Goal: Transaction & Acquisition: Purchase product/service

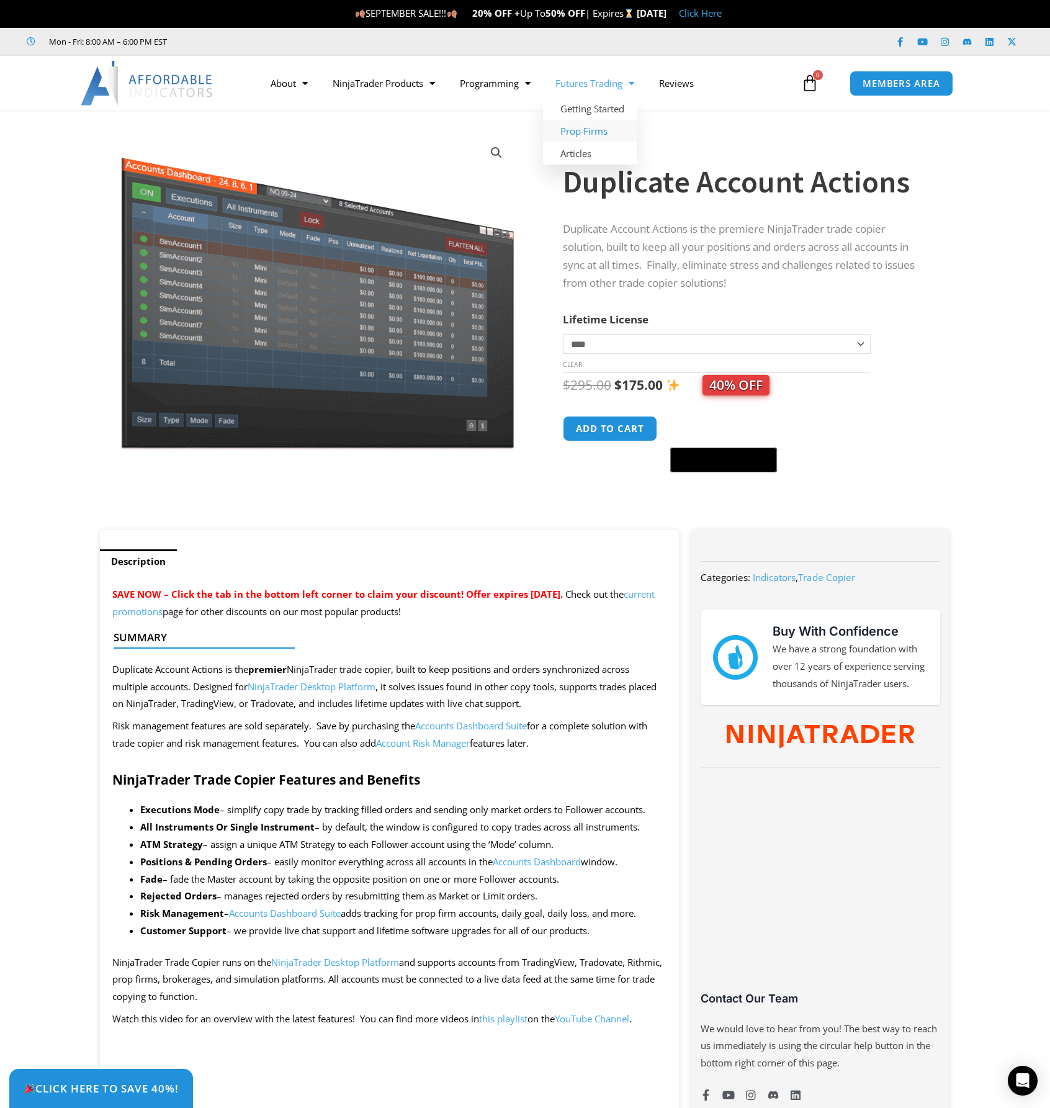
click at [610, 125] on link "Prop Firms" at bounding box center [590, 131] width 94 height 22
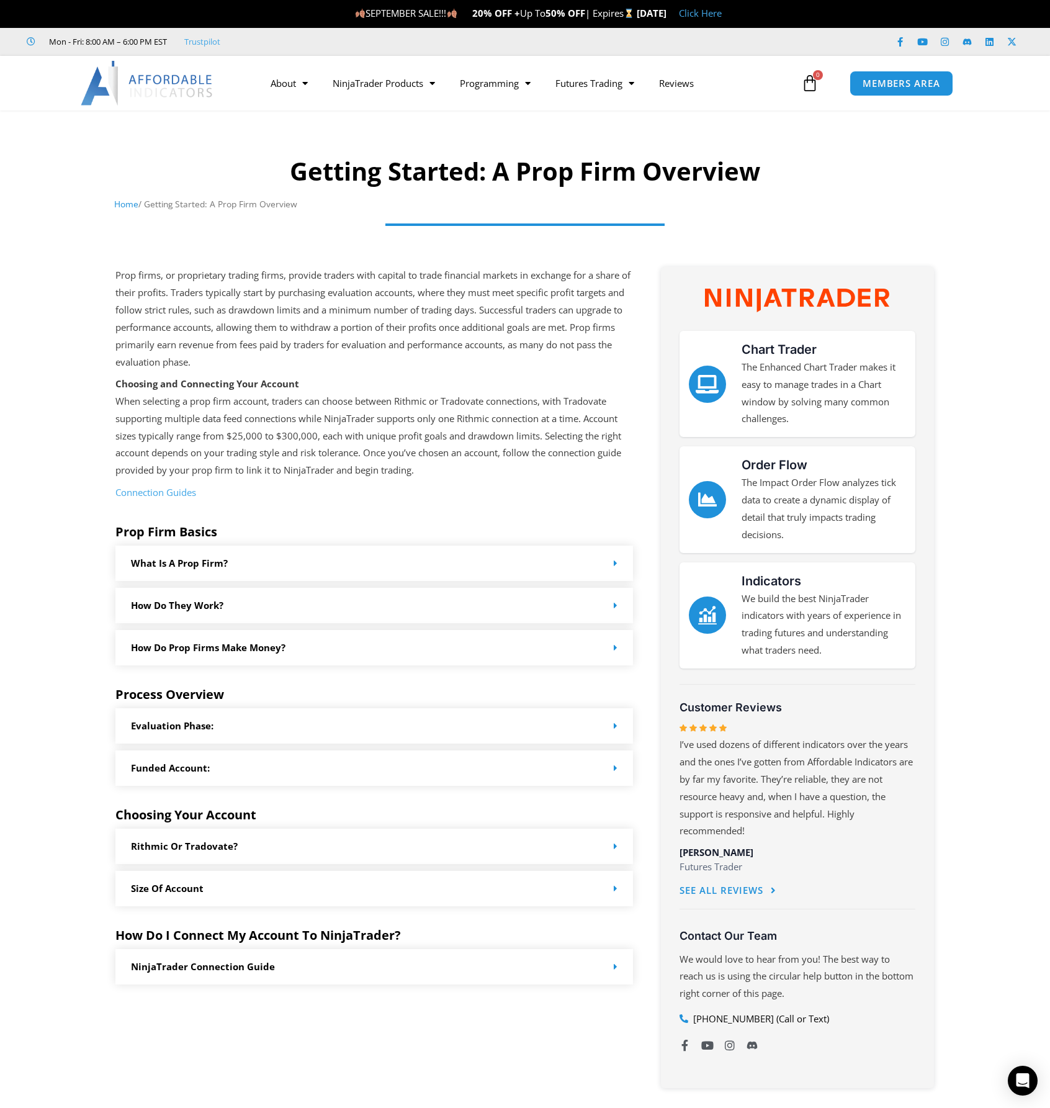
click at [227, 848] on link "Rithmic or Tradovate?" at bounding box center [184, 846] width 107 height 12
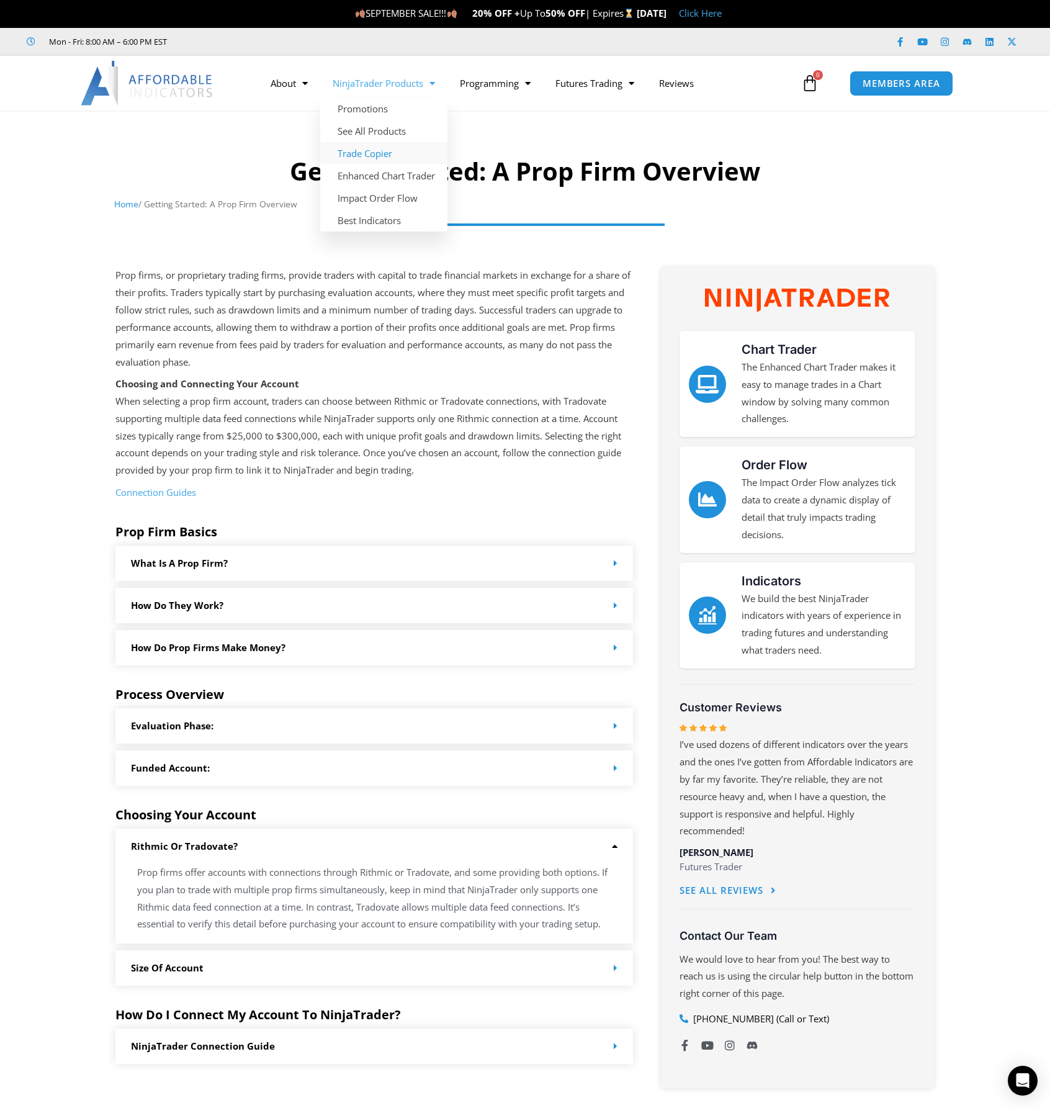
click at [379, 153] on link "Trade Copier" at bounding box center [383, 153] width 127 height 22
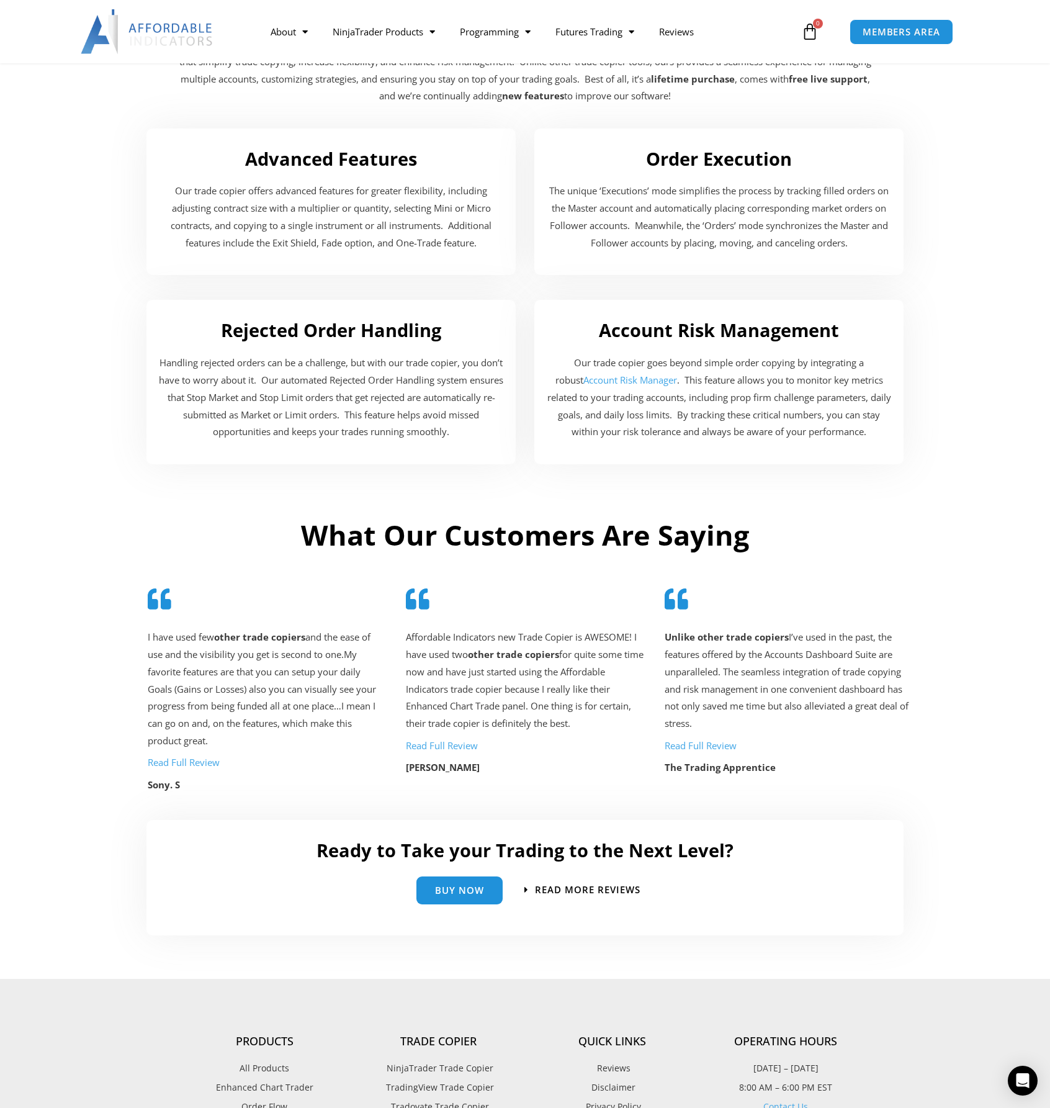
scroll to position [2242, 0]
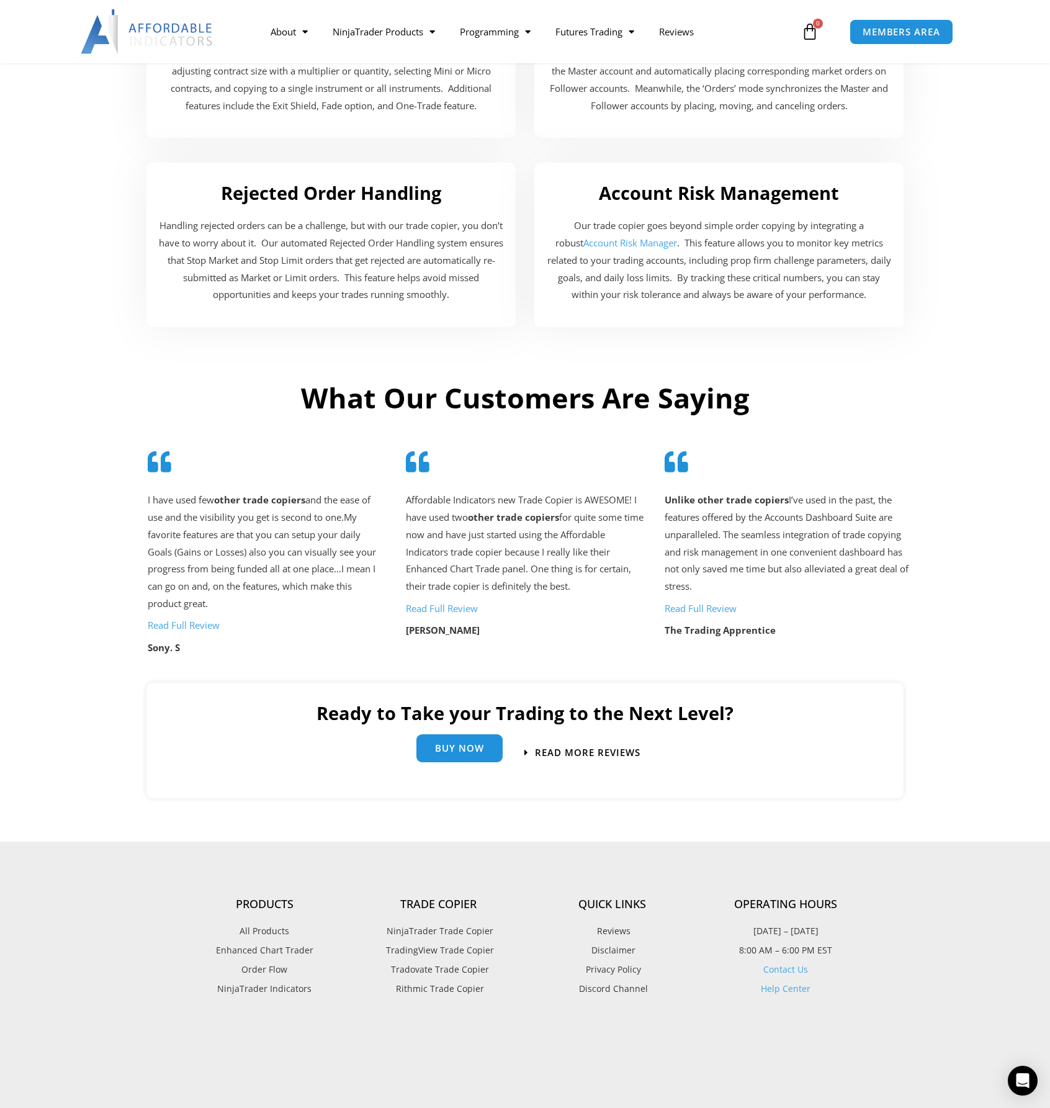
click at [462, 758] on link "Buy Now" at bounding box center [460, 748] width 86 height 28
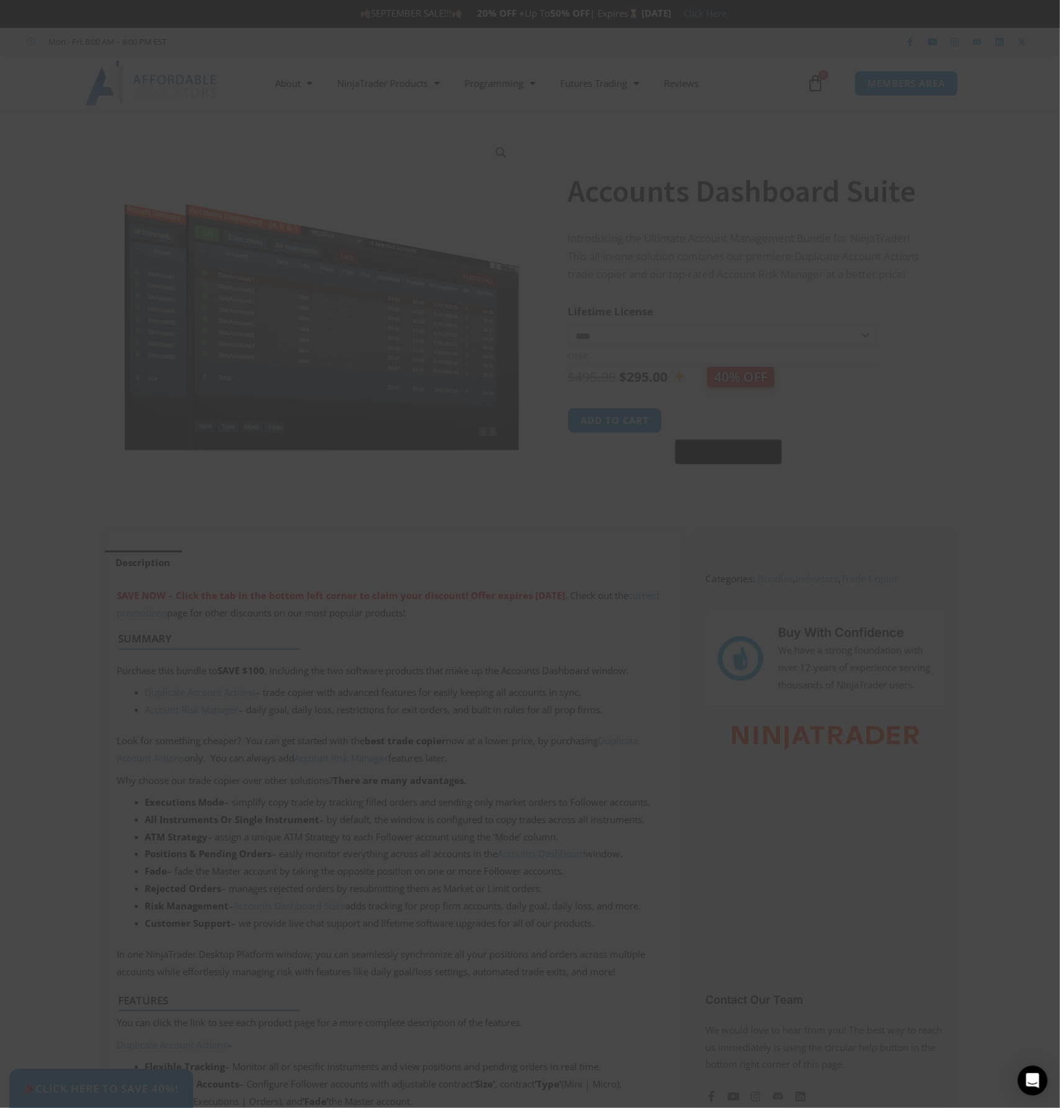
click at [767, 228] on span at bounding box center [769, 229] width 20 height 7
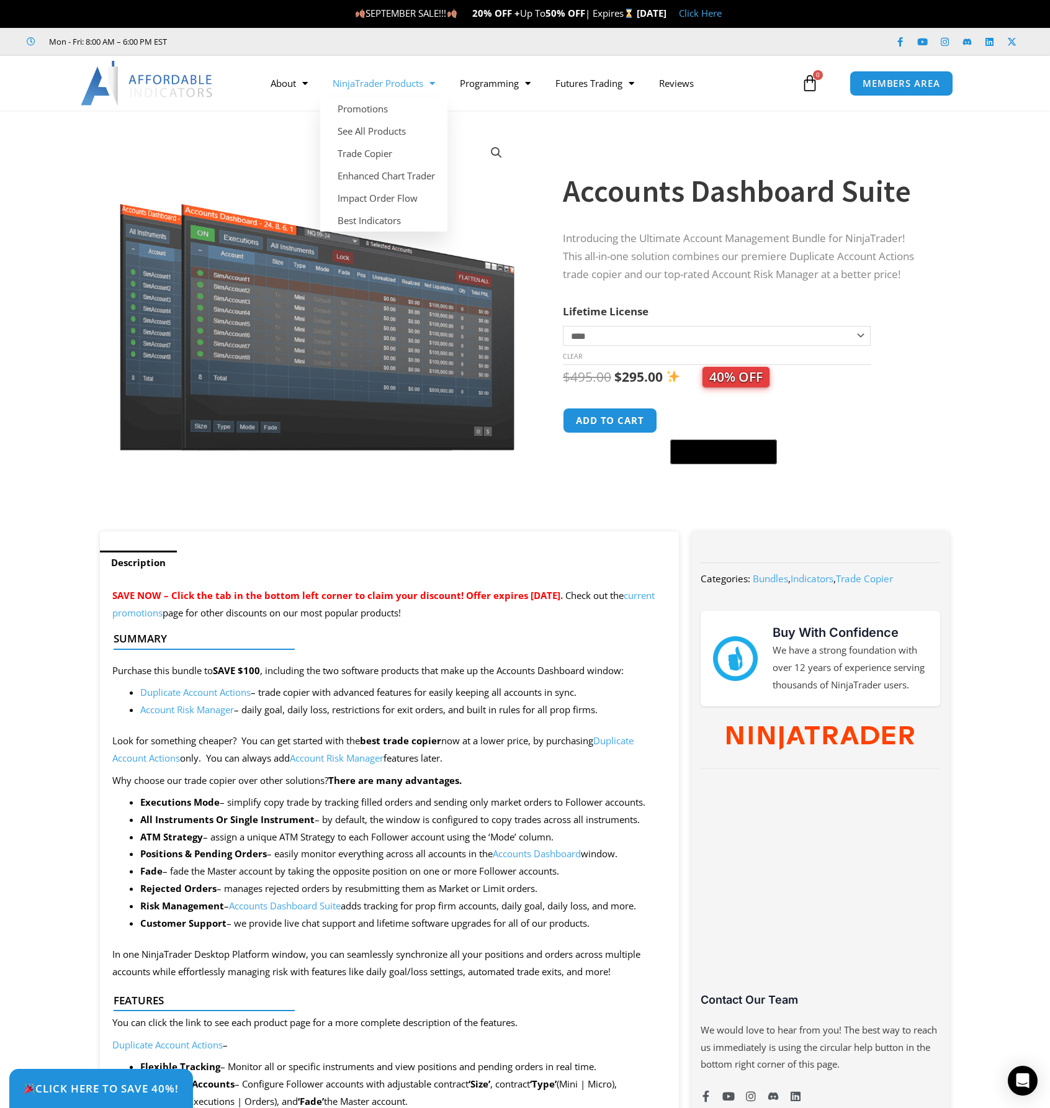
click at [387, 83] on link "NinjaTrader Products" at bounding box center [383, 83] width 127 height 29
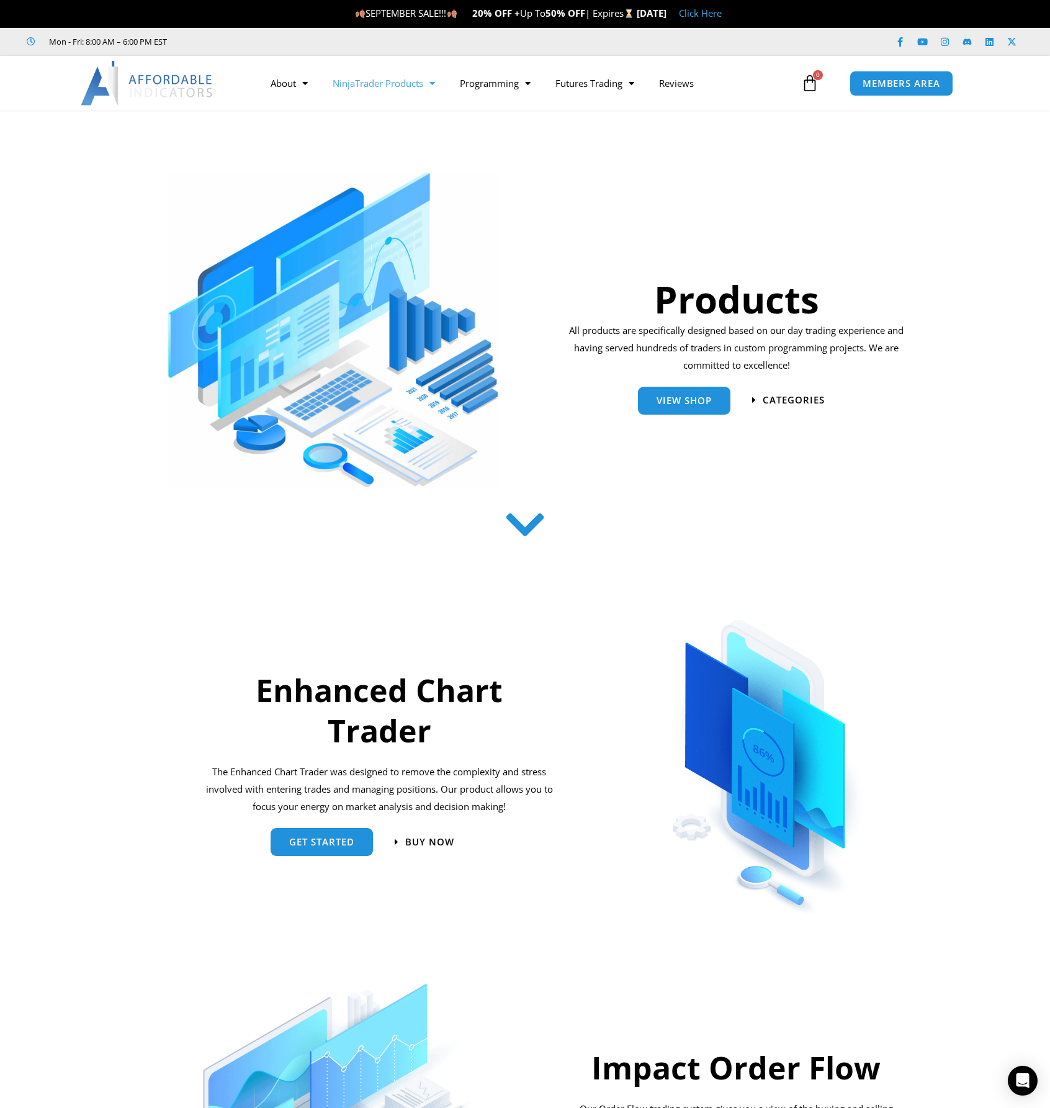
click at [128, 91] on img at bounding box center [147, 83] width 133 height 45
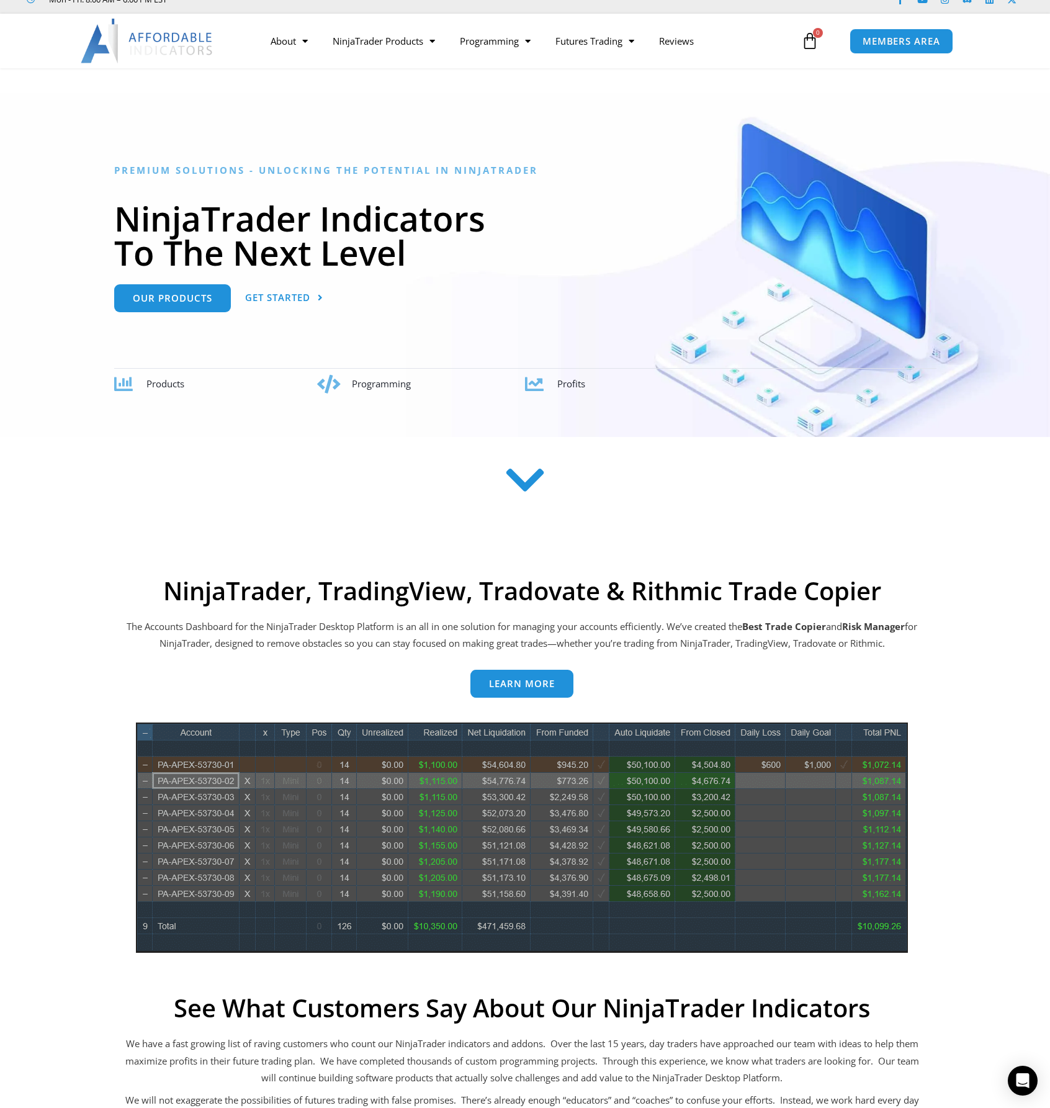
scroll to position [62, 0]
